Goal: Task Accomplishment & Management: Manage account settings

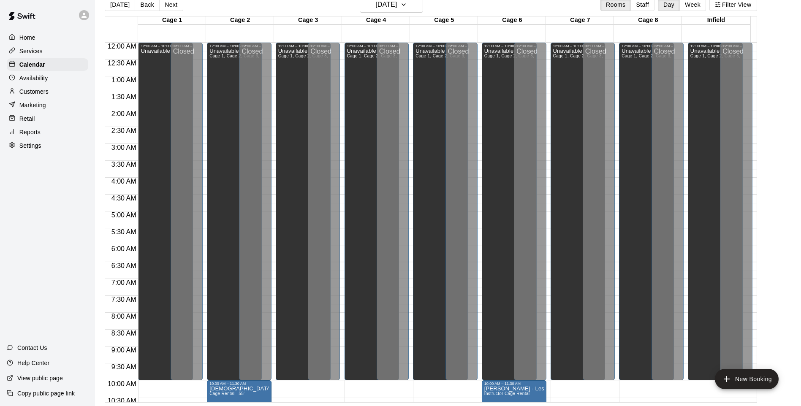
scroll to position [114, 0]
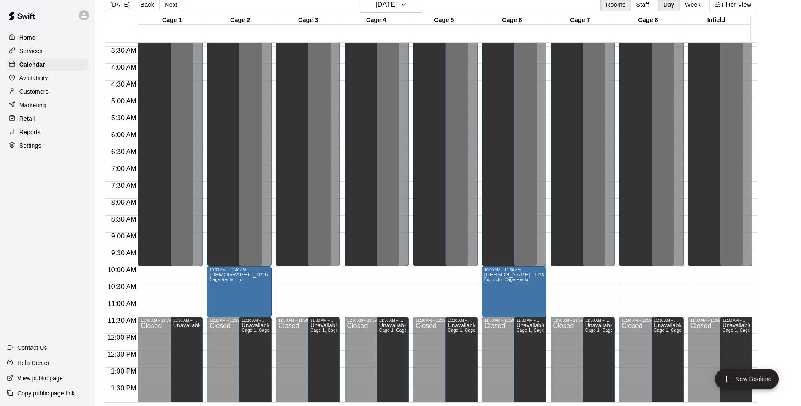
click at [45, 41] on div "Home" at bounding box center [47, 37] width 81 height 13
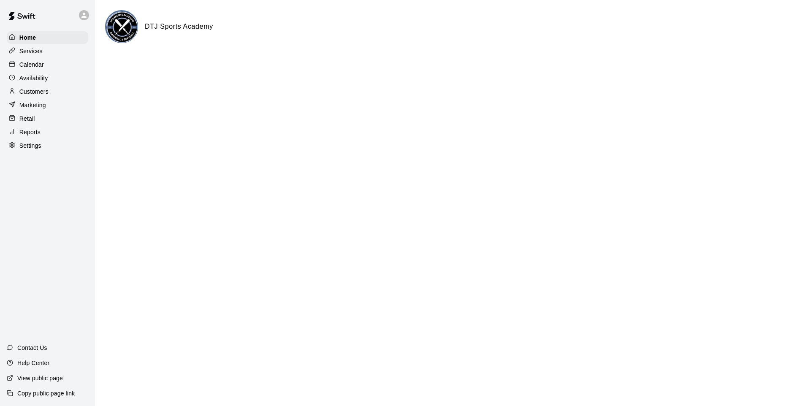
click at [35, 64] on p "Calendar" at bounding box center [31, 64] width 24 height 8
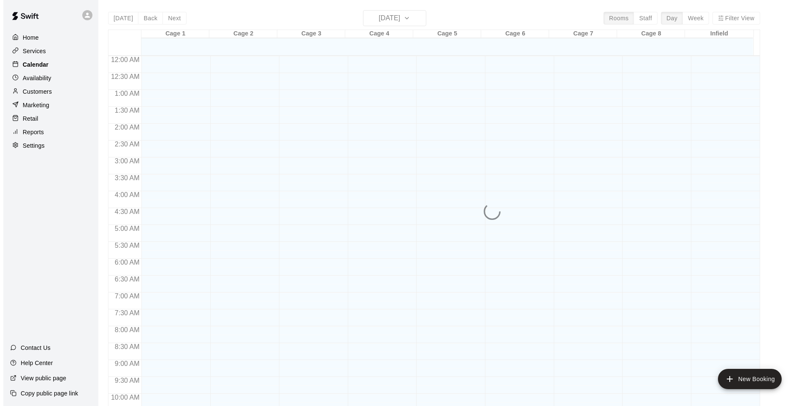
scroll to position [425, 0]
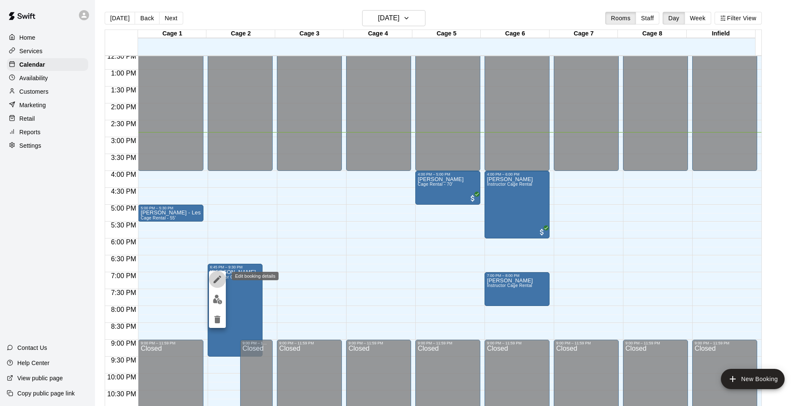
click at [220, 279] on icon "edit" at bounding box center [217, 279] width 10 height 10
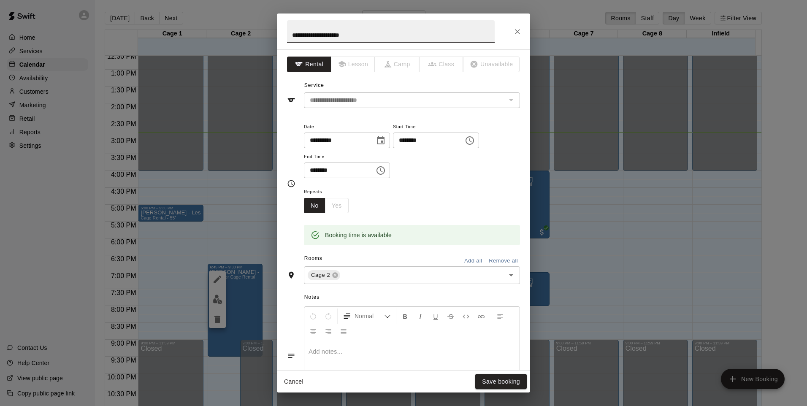
click at [478, 141] on button "Choose time, selected time is 6:45 PM" at bounding box center [469, 140] width 17 height 17
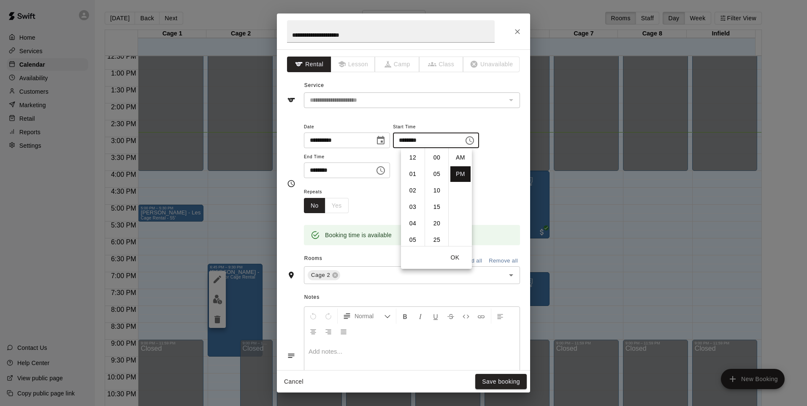
scroll to position [15, 0]
click at [431, 181] on li "40" at bounding box center [437, 184] width 20 height 16
click at [436, 168] on li "30" at bounding box center [437, 167] width 20 height 16
type input "********"
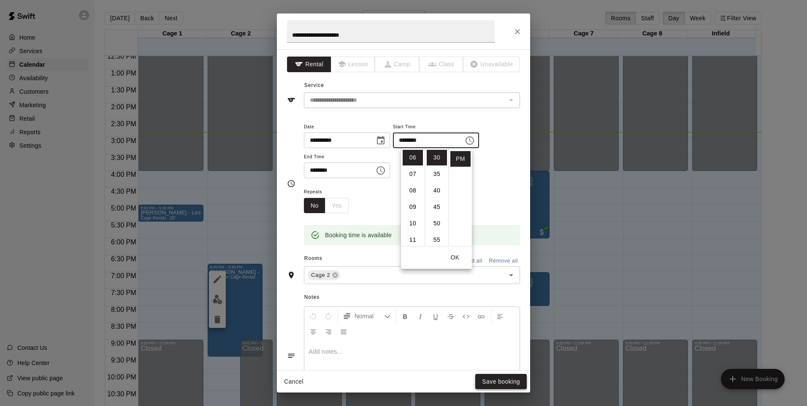
click at [501, 382] on button "Save booking" at bounding box center [500, 382] width 51 height 16
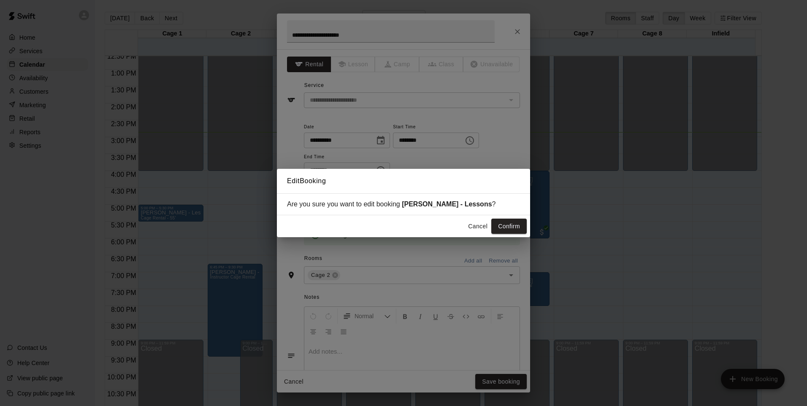
click at [474, 226] on button "Cancel" at bounding box center [477, 227] width 27 height 16
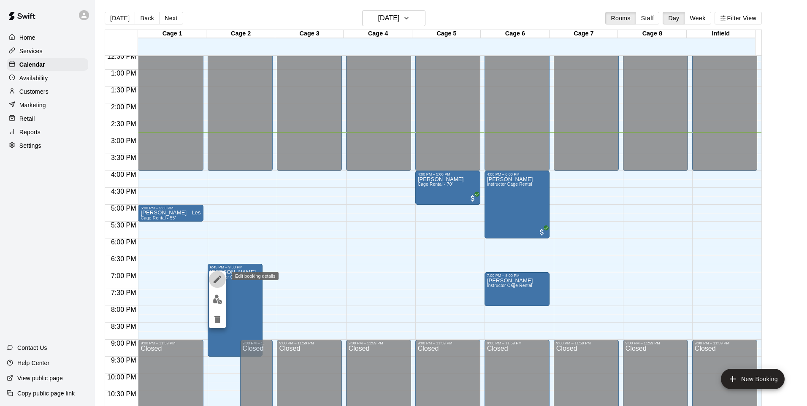
click at [219, 279] on icon "edit" at bounding box center [218, 280] width 8 height 8
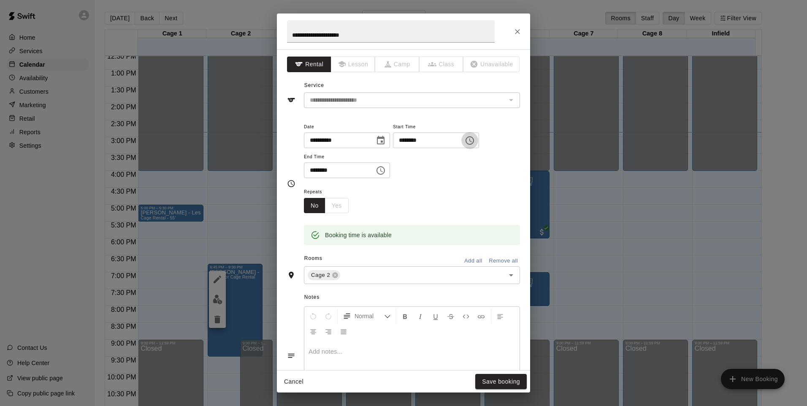
click at [475, 141] on icon "Choose time, selected time is 6:45 PM" at bounding box center [470, 140] width 10 height 10
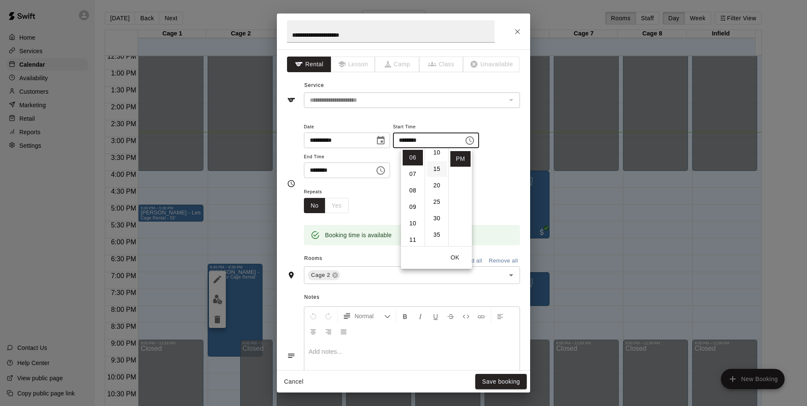
scroll to position [64, 0]
click at [433, 195] on li "30" at bounding box center [437, 193] width 20 height 16
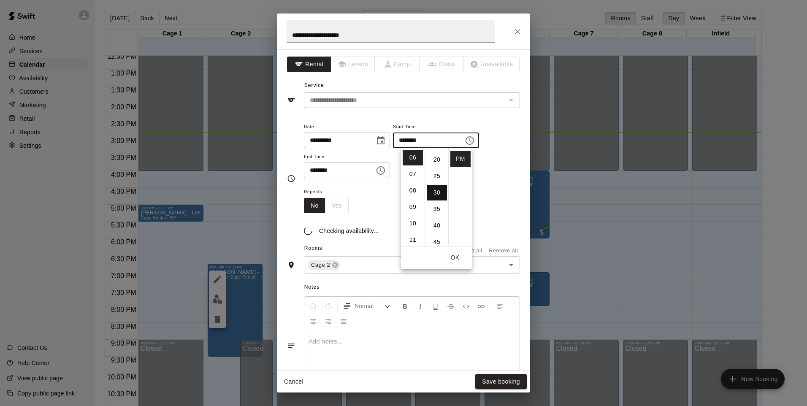
type input "********"
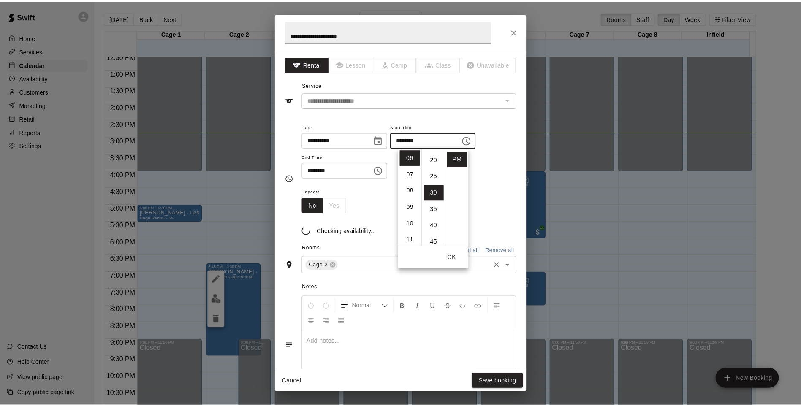
scroll to position [99, 0]
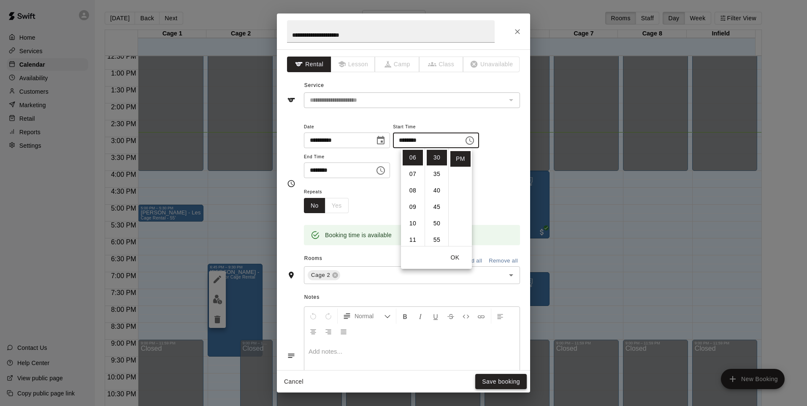
click at [491, 382] on button "Save booking" at bounding box center [500, 382] width 51 height 16
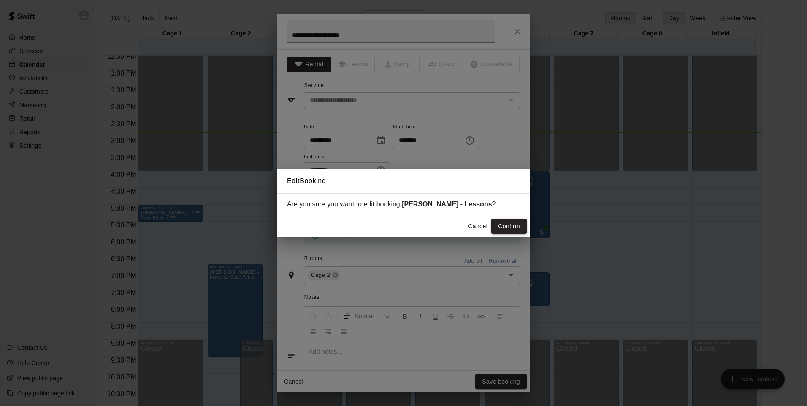
click at [506, 223] on button "Confirm" at bounding box center [508, 227] width 35 height 16
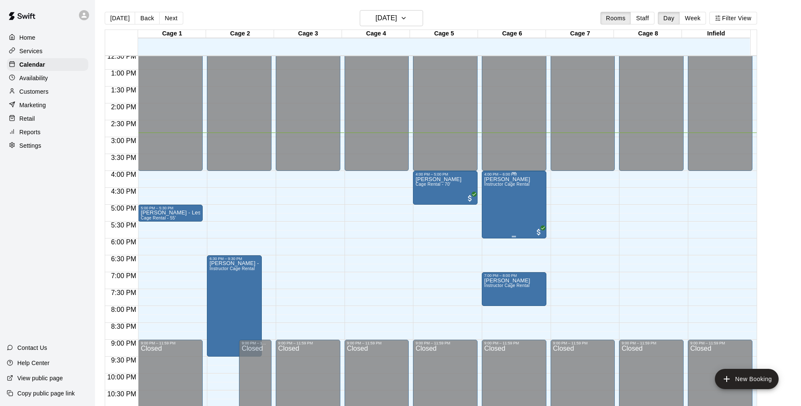
click at [511, 189] on div "[PERSON_NAME] Instructor Cage Rental" at bounding box center [507, 379] width 46 height 406
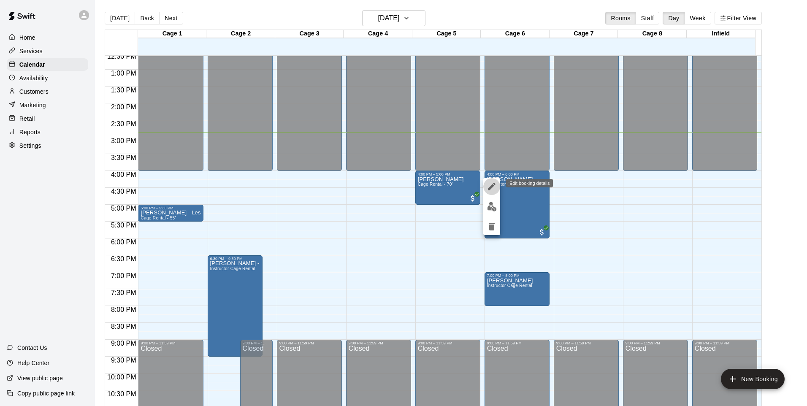
click at [493, 186] on icon "edit" at bounding box center [492, 187] width 8 height 8
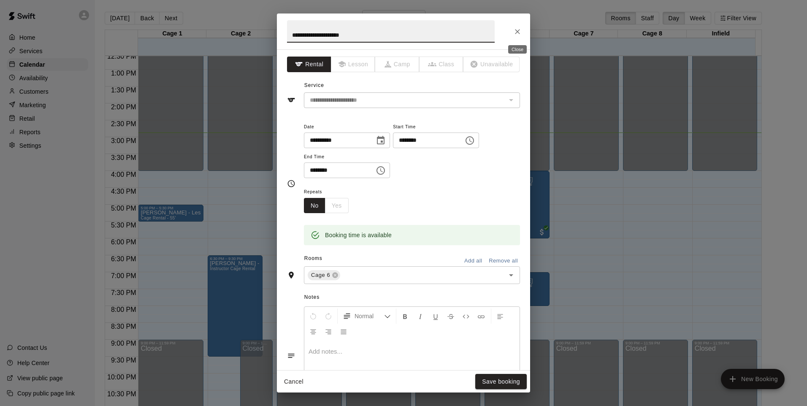
click at [520, 30] on icon "Close" at bounding box center [517, 31] width 8 height 8
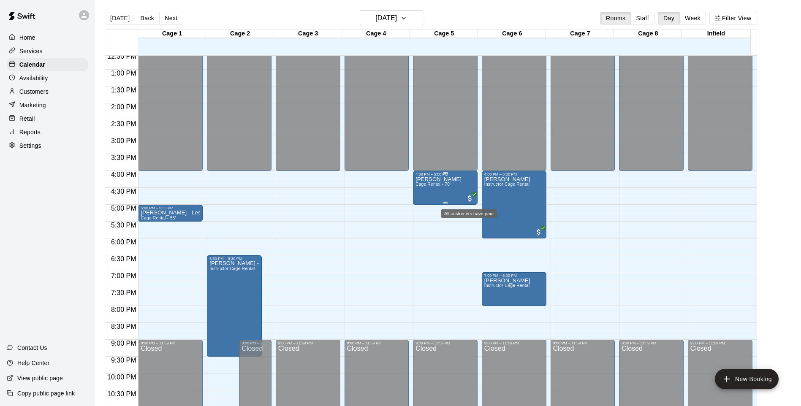
click at [464, 192] on div "[PERSON_NAME] Cage Rental - 70'" at bounding box center [445, 379] width 60 height 406
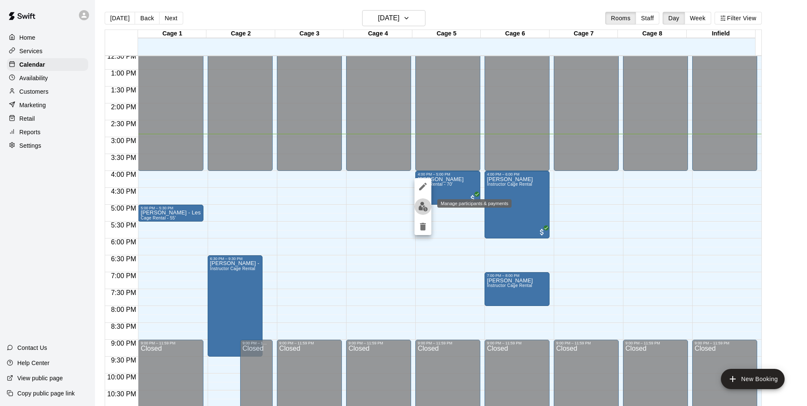
click at [420, 208] on img "edit" at bounding box center [423, 207] width 10 height 10
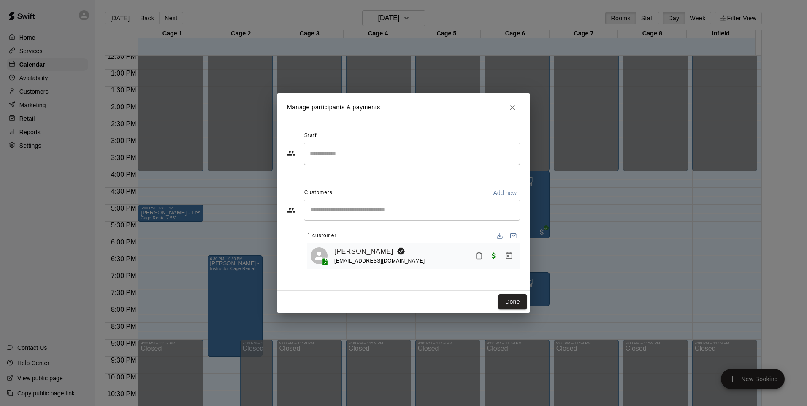
click at [362, 251] on link "[PERSON_NAME]" at bounding box center [363, 251] width 59 height 11
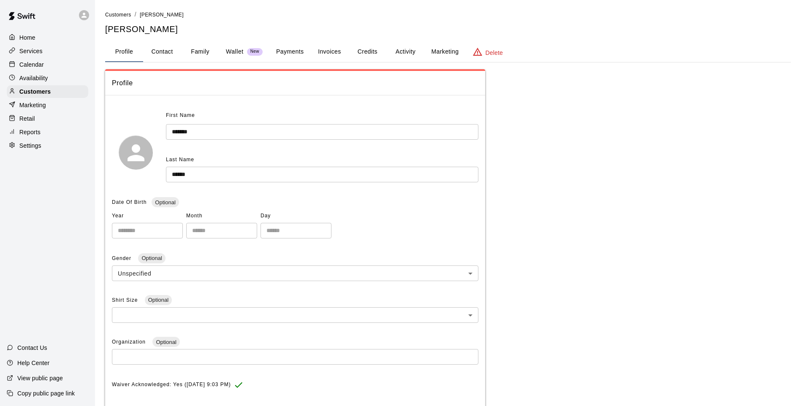
click at [285, 52] on button "Payments" at bounding box center [289, 52] width 41 height 20
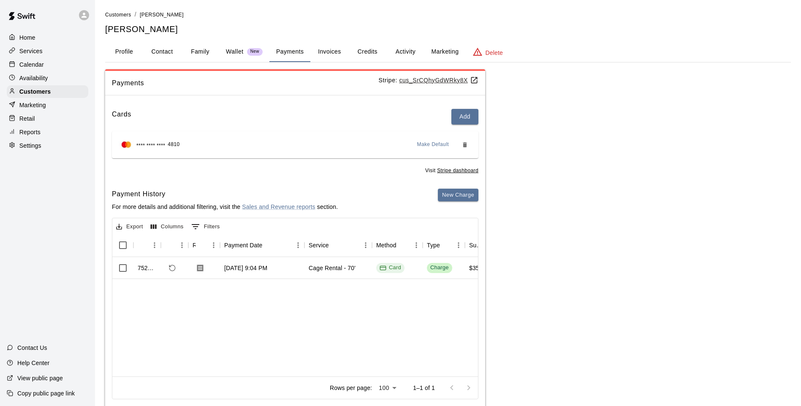
click at [35, 36] on p "Home" at bounding box center [27, 37] width 16 height 8
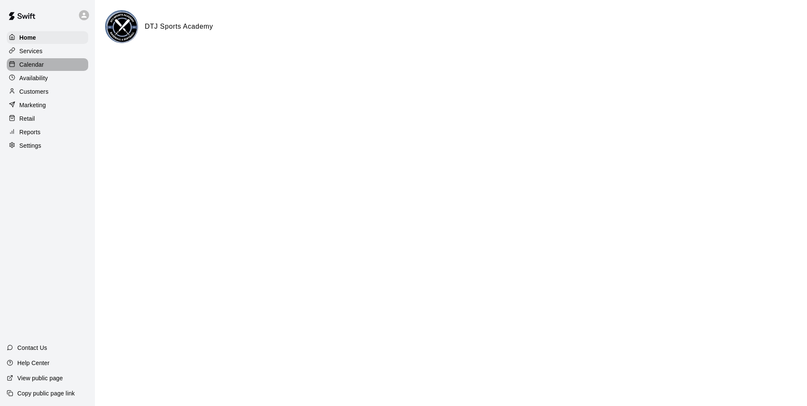
click at [19, 68] on div at bounding box center [14, 65] width 11 height 8
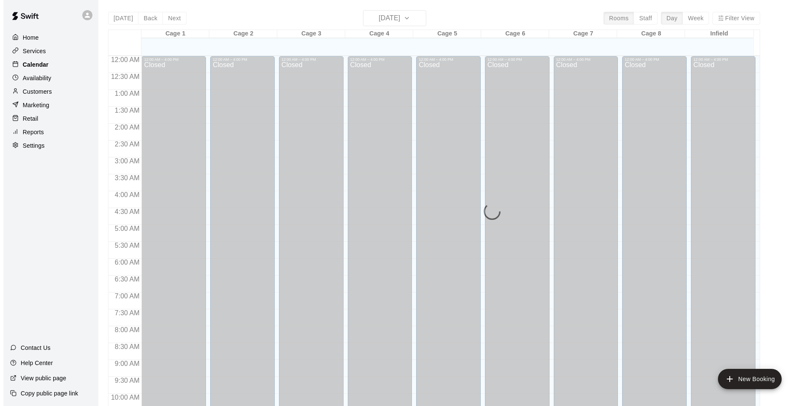
scroll to position [425, 0]
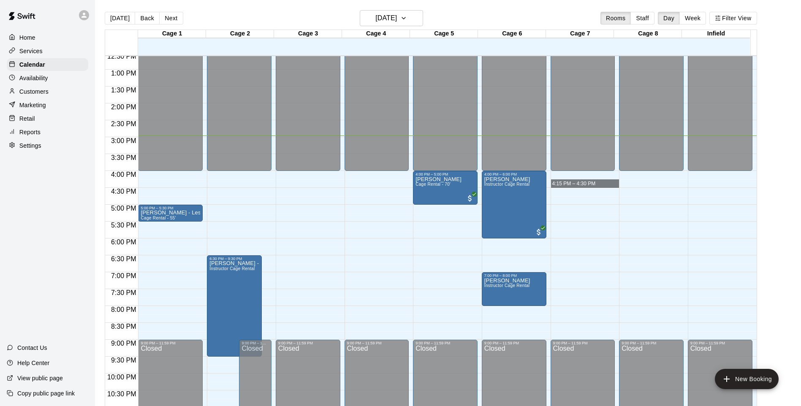
drag, startPoint x: 568, startPoint y: 188, endPoint x: 547, endPoint y: 191, distance: 21.3
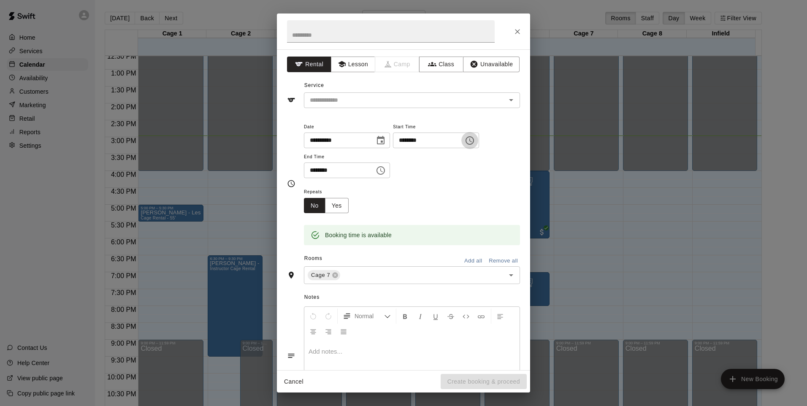
click at [475, 141] on icon "Choose time, selected time is 4:15 PM" at bounding box center [470, 140] width 10 height 10
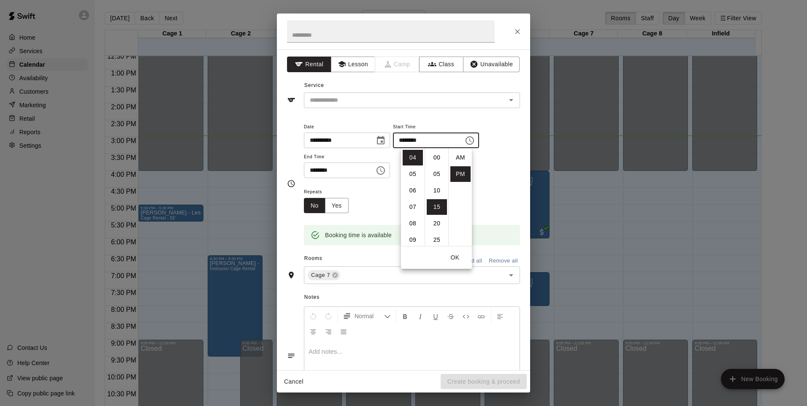
scroll to position [15, 0]
click at [414, 174] on li "05" at bounding box center [413, 174] width 20 height 16
click at [435, 155] on li "00" at bounding box center [437, 158] width 20 height 16
type input "********"
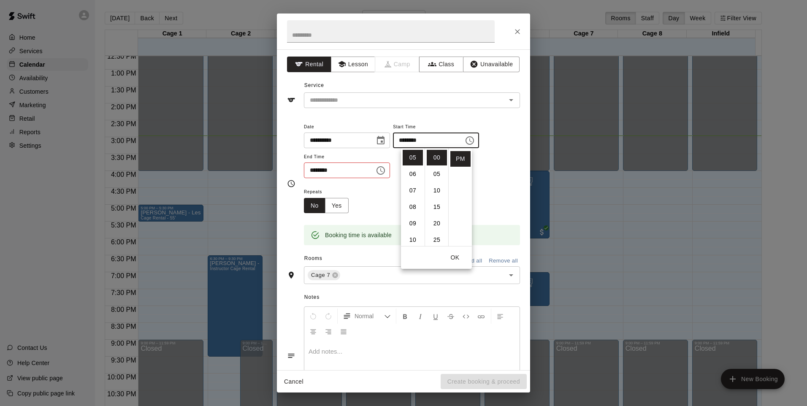
click at [514, 32] on icon "Close" at bounding box center [517, 31] width 8 height 8
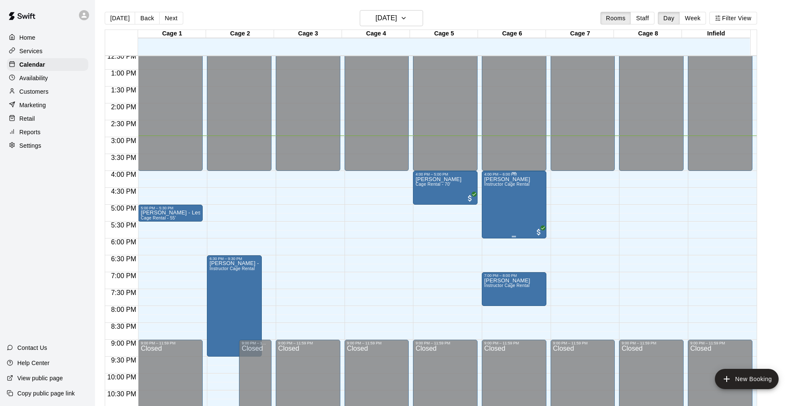
click at [504, 204] on div "[PERSON_NAME] Instructor Cage Rental" at bounding box center [507, 379] width 46 height 406
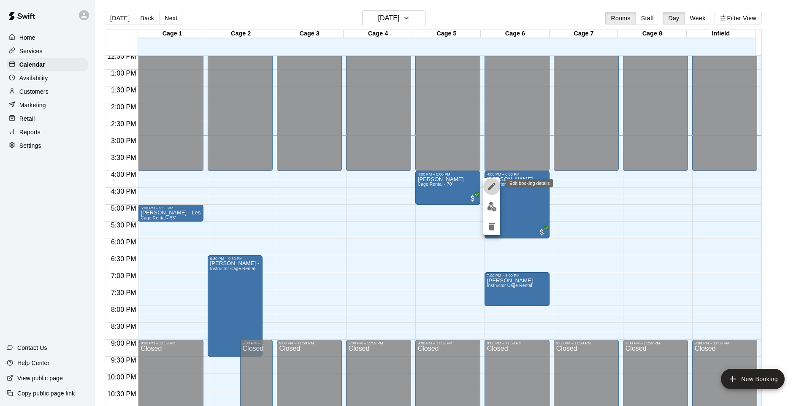
click at [493, 187] on icon "edit" at bounding box center [492, 186] width 10 height 10
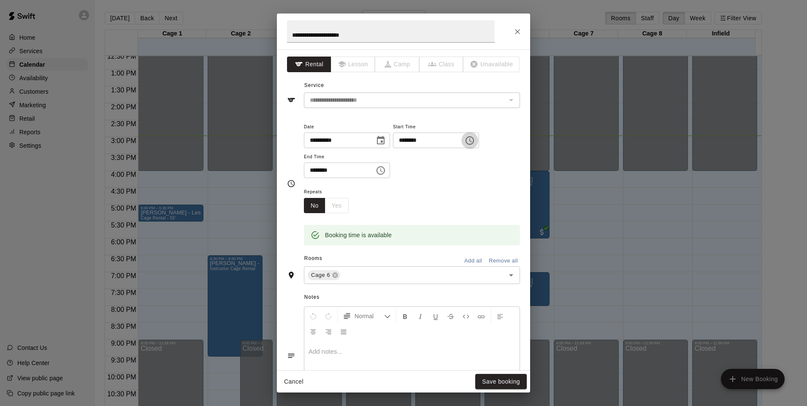
click at [474, 141] on icon "Choose time, selected time is 4:00 PM" at bounding box center [470, 140] width 8 height 8
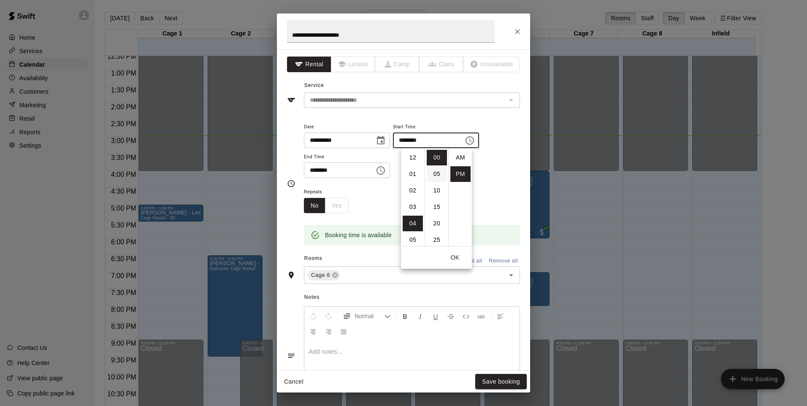
scroll to position [15, 0]
click at [407, 173] on li "05" at bounding box center [413, 174] width 20 height 16
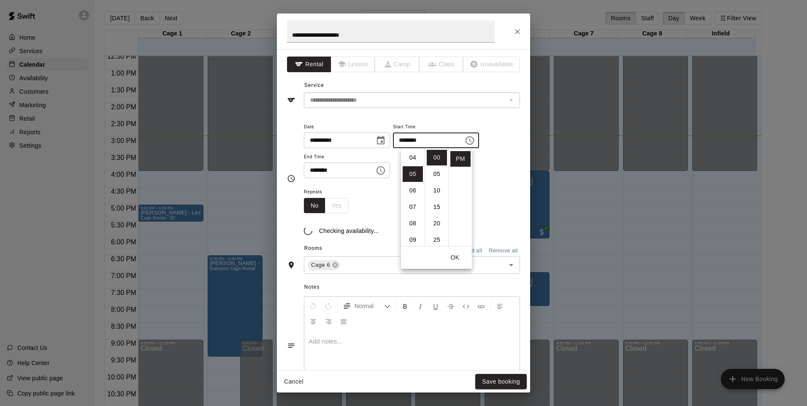
type input "********"
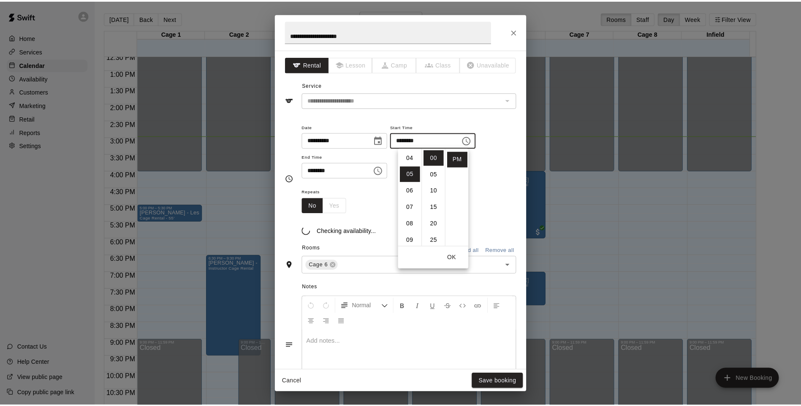
scroll to position [82, 0]
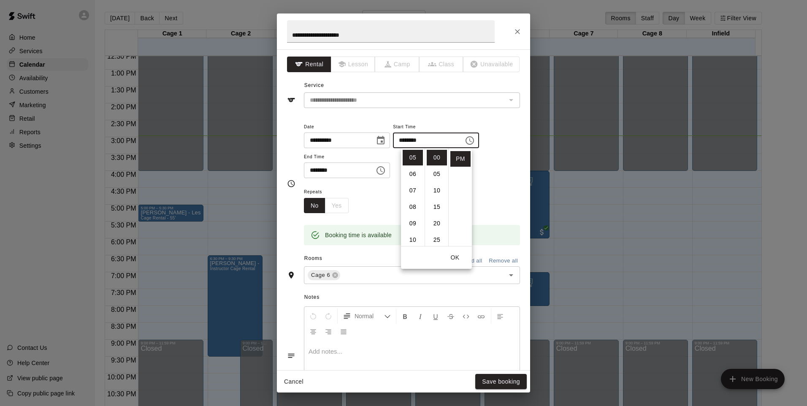
click at [459, 257] on button "OK" at bounding box center [454, 258] width 27 height 16
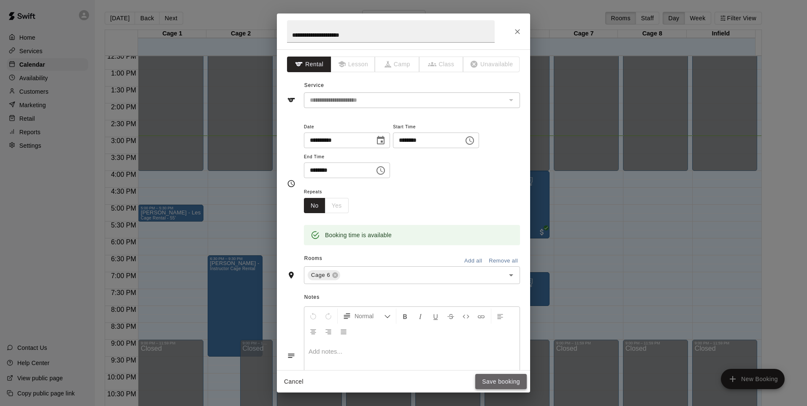
click at [495, 383] on button "Save booking" at bounding box center [500, 382] width 51 height 16
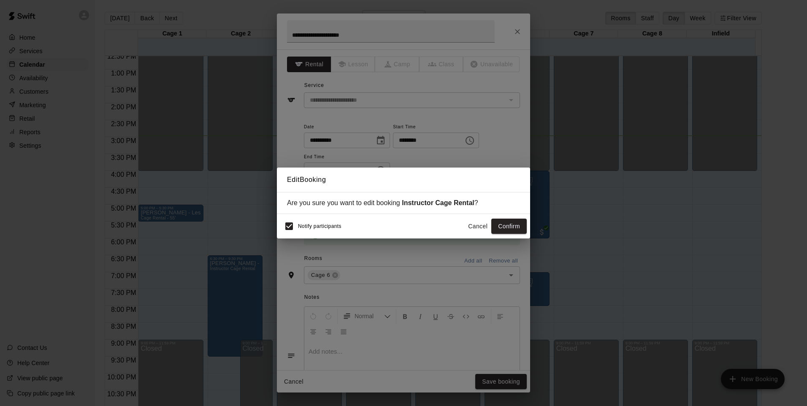
click at [514, 215] on div "Notify participants Cancel Confirm" at bounding box center [403, 226] width 253 height 24
click at [510, 227] on button "Confirm" at bounding box center [508, 227] width 35 height 16
